Goal: Transaction & Acquisition: Book appointment/travel/reservation

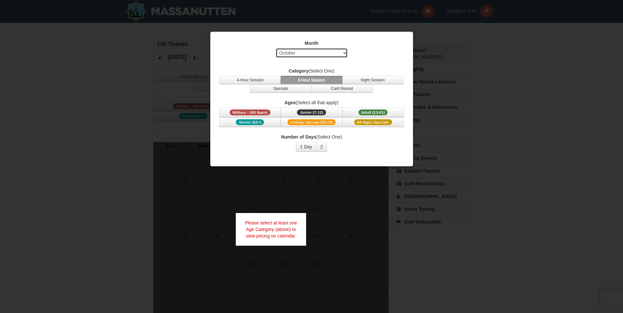
click at [300, 53] on select "Select October November December January February March April May June July Aug…" at bounding box center [312, 53] width 72 height 10
select select "1"
click at [276, 48] on select "Select October November December January February March April May June July Aug…" at bounding box center [312, 53] width 72 height 10
click at [322, 146] on button "2" at bounding box center [321, 147] width 11 height 10
click at [458, 176] on div at bounding box center [311, 156] width 623 height 313
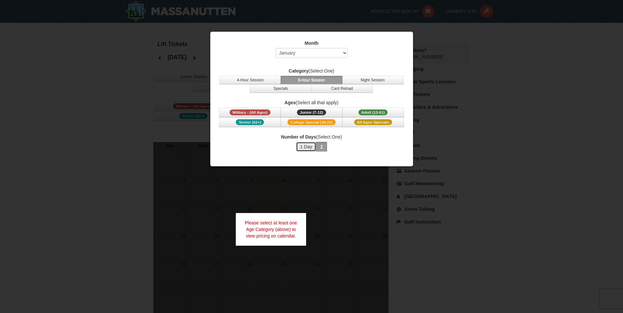
click at [302, 145] on button "1 Day" at bounding box center [306, 147] width 21 height 10
click at [317, 147] on button "2" at bounding box center [321, 147] width 11 height 10
click at [377, 114] on span "Adult (13-61)" at bounding box center [372, 113] width 29 height 6
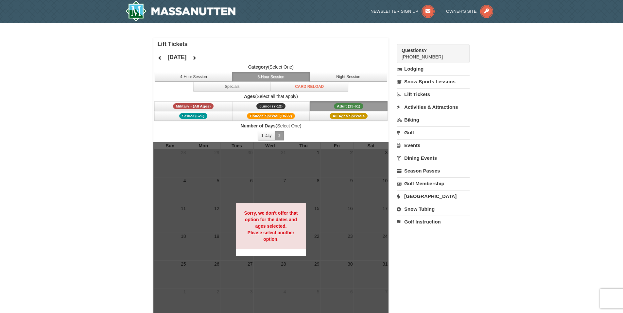
click at [415, 97] on link "Lift Tickets" at bounding box center [433, 94] width 73 height 12
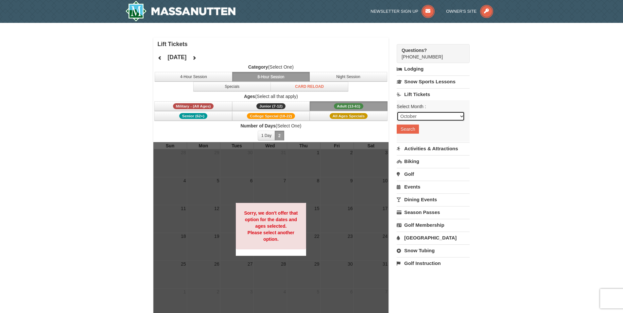
click at [418, 116] on select "October November December January February March April May June July August Sep…" at bounding box center [431, 117] width 68 height 10
select select "1"
click at [397, 112] on select "October November December January February March April May June July August Sep…" at bounding box center [431, 117] width 68 height 10
click at [414, 130] on button "Search" at bounding box center [408, 129] width 22 height 9
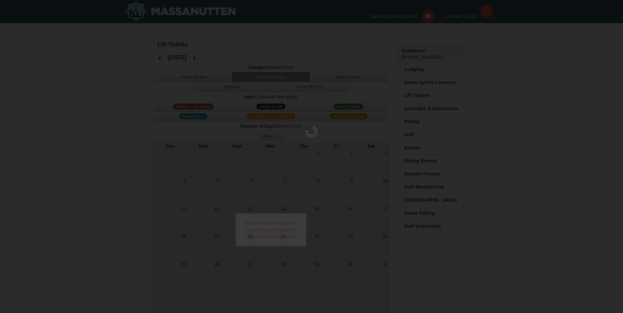
select select "1"
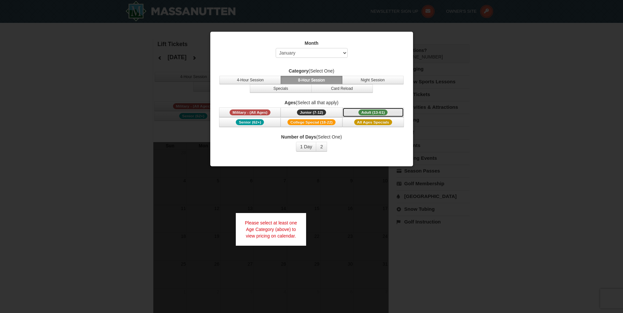
click at [366, 114] on span "Adult (13-61)" at bounding box center [372, 113] width 29 height 6
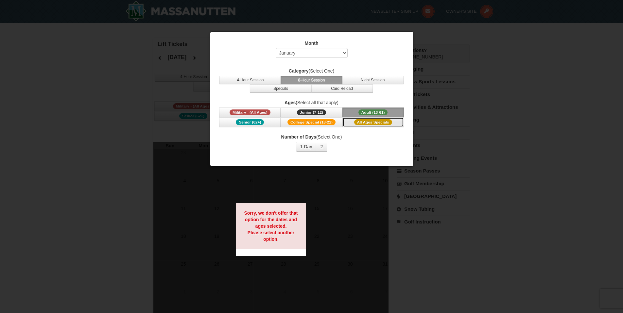
click at [356, 122] on span "All Ages Specials" at bounding box center [373, 122] width 38 height 6
click at [324, 145] on button "2" at bounding box center [321, 147] width 11 height 10
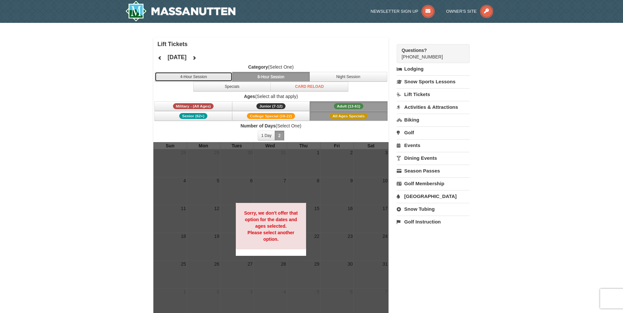
click at [203, 78] on button "4-Hour Session" at bounding box center [194, 77] width 78 height 10
click at [351, 71] on span "Category (Select One) 4-Hour Session 8-Hour Session Night Session Specials Card…" at bounding box center [270, 78] width 235 height 28
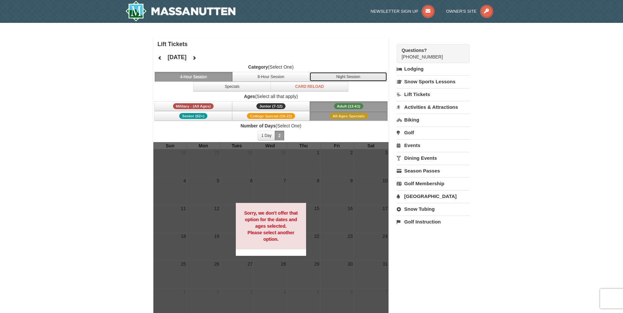
click at [349, 77] on button "Night Session" at bounding box center [348, 77] width 78 height 10
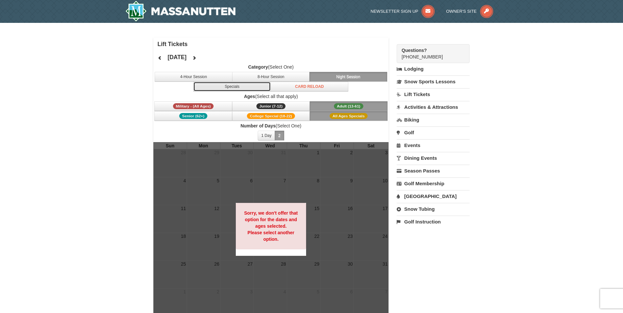
click at [257, 88] on button "Specials" at bounding box center [232, 87] width 78 height 10
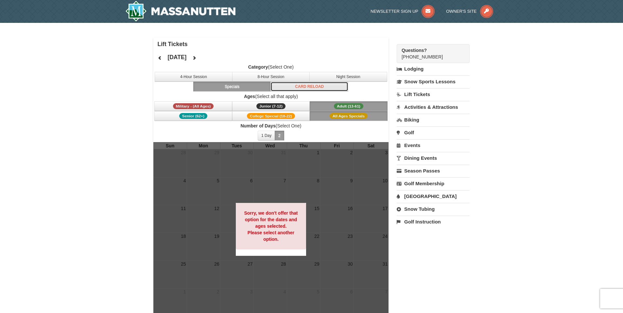
click at [280, 83] on button "Card Reload" at bounding box center [309, 87] width 78 height 10
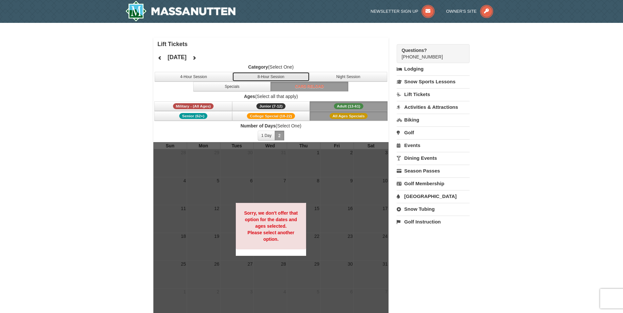
click at [282, 77] on button "8-Hour Session" at bounding box center [271, 77] width 78 height 10
click at [484, 11] on icon at bounding box center [486, 11] width 13 height 13
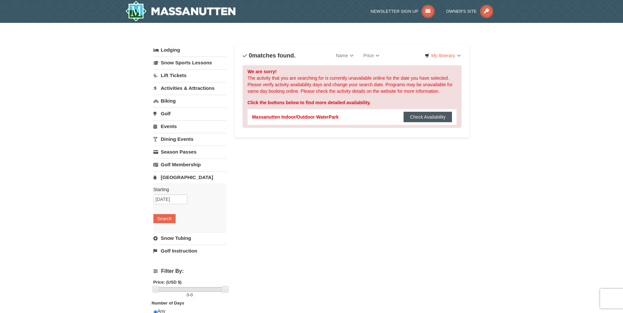
click at [431, 120] on button "Check Availability" at bounding box center [428, 117] width 49 height 10
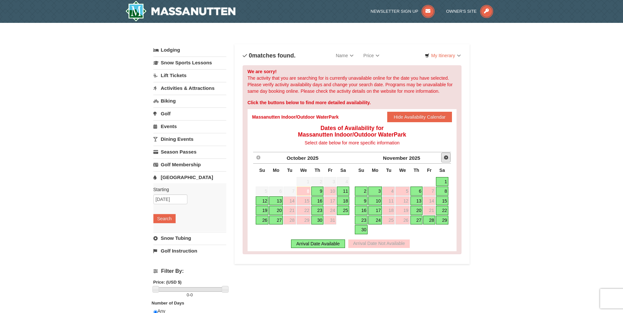
click at [447, 160] on span "Next" at bounding box center [445, 157] width 5 height 5
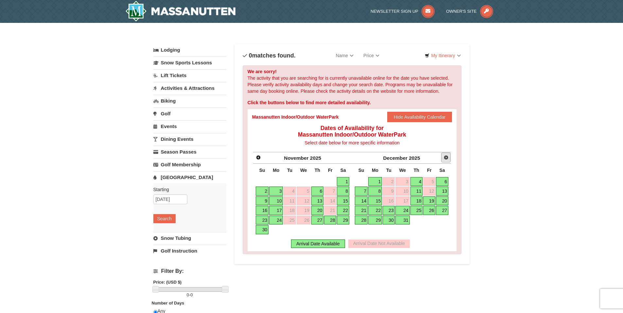
click at [447, 160] on span "Next" at bounding box center [445, 157] width 5 height 5
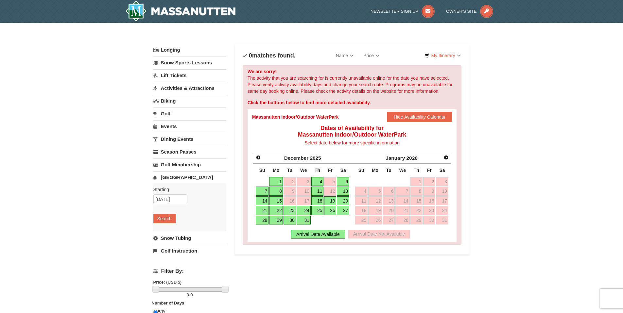
click at [262, 221] on link "28" at bounding box center [262, 220] width 13 height 9
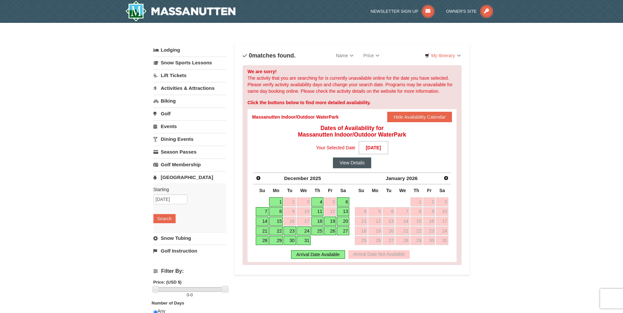
click at [353, 166] on button "View Details" at bounding box center [352, 163] width 38 height 10
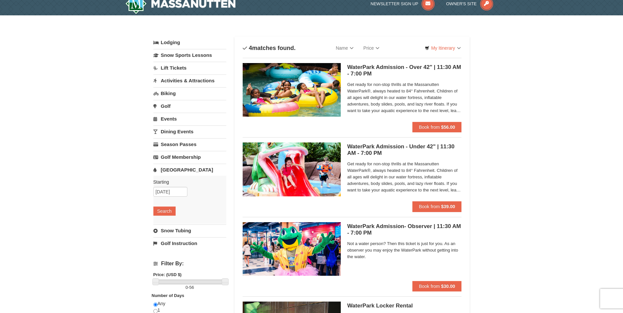
scroll to position [9, 0]
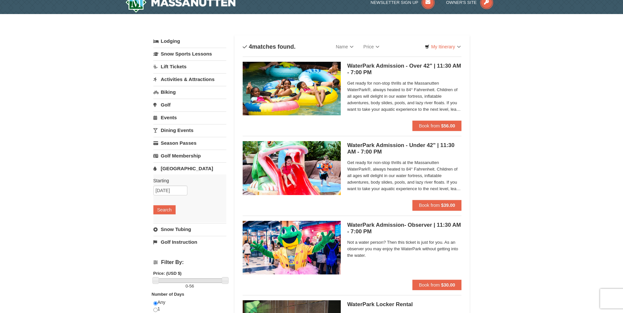
click at [411, 95] on span "Get ready for non-stop thrills at the Massanutten WaterPark®, always heated to …" at bounding box center [404, 96] width 114 height 33
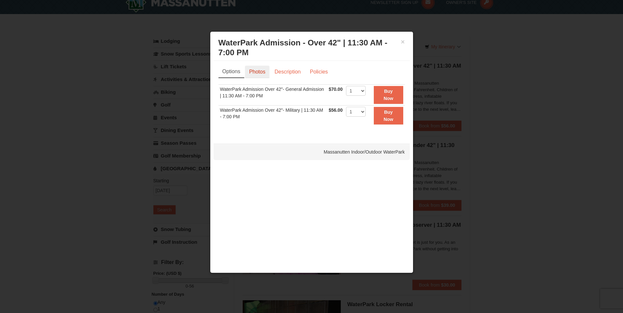
click at [259, 74] on link "Photos" at bounding box center [257, 72] width 25 height 12
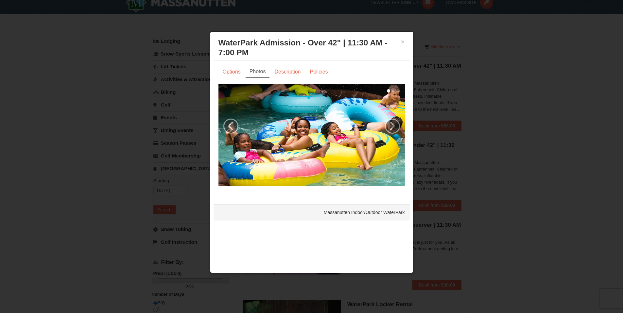
click at [405, 45] on div "× WaterPark Admission - Over 42" | 11:30 AM - 7:00 PM Massanutten Indoor/Outdoo…" at bounding box center [312, 48] width 196 height 26
click at [402, 45] on button "×" at bounding box center [403, 42] width 4 height 7
